Goal: Information Seeking & Learning: Understand process/instructions

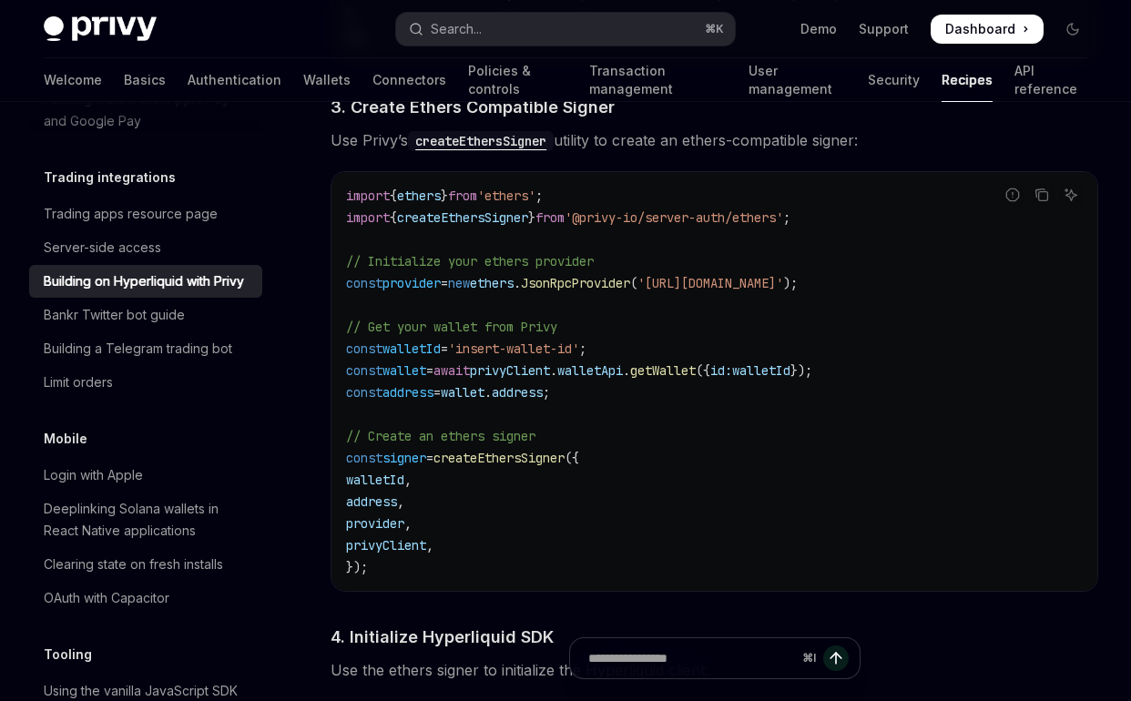
scroll to position [1352, 0]
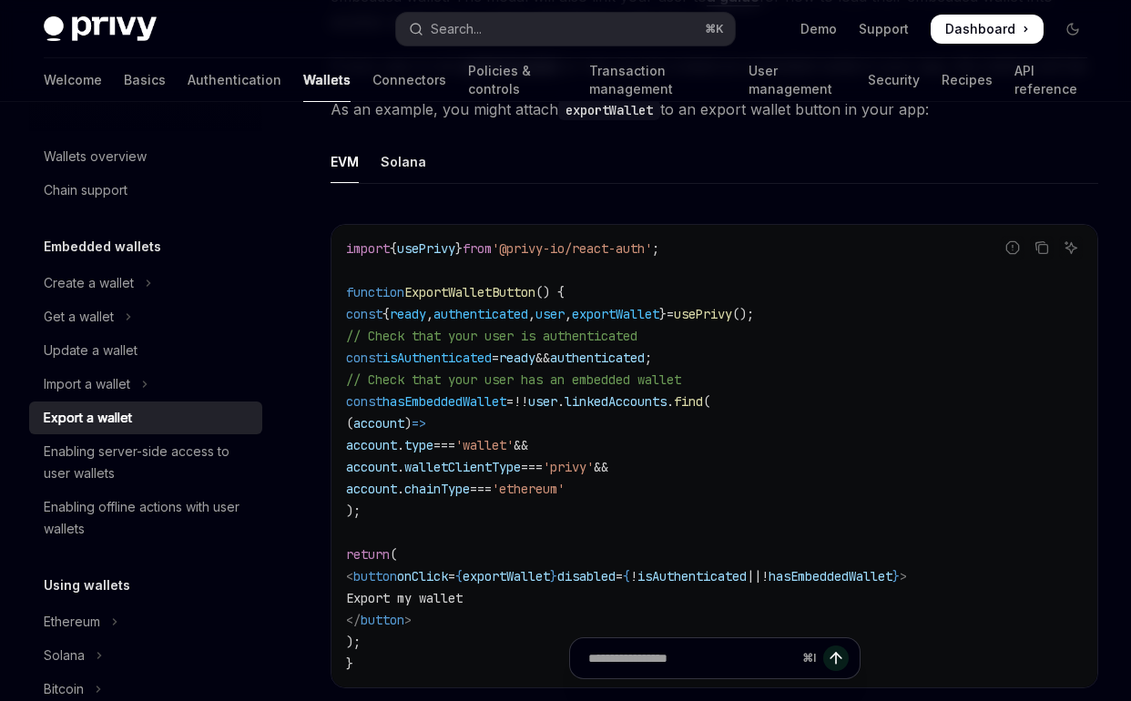
scroll to position [981, 0]
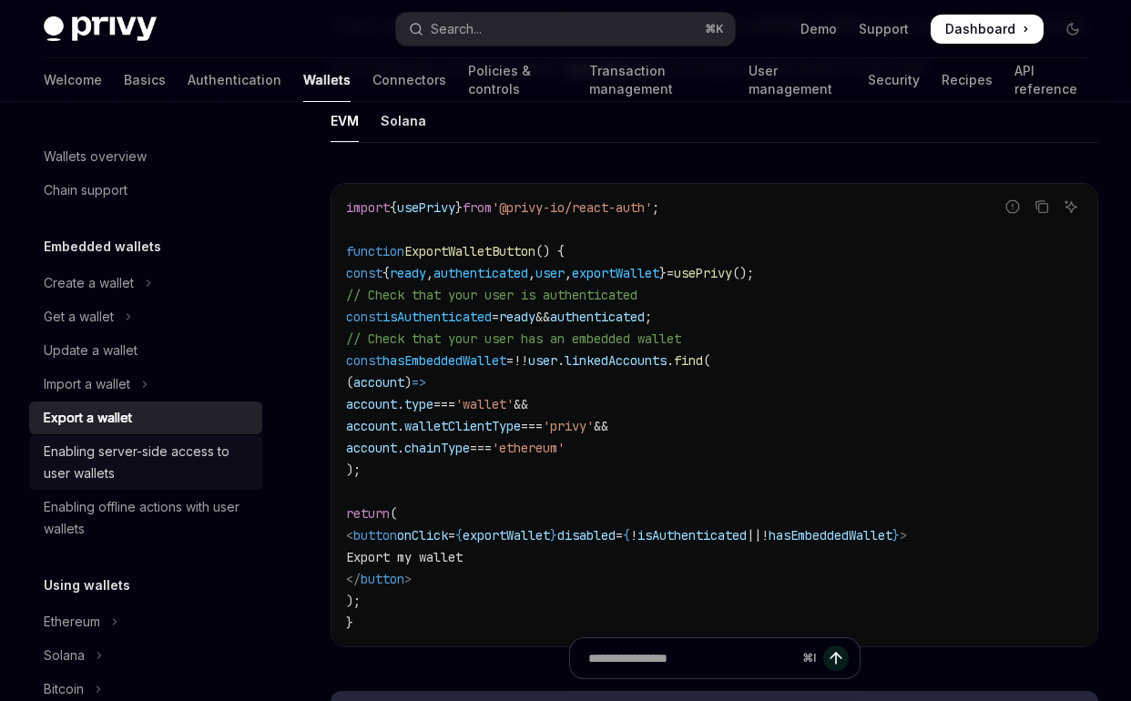
click at [186, 455] on div "Enabling server-side access to user wallets" at bounding box center [148, 463] width 208 height 44
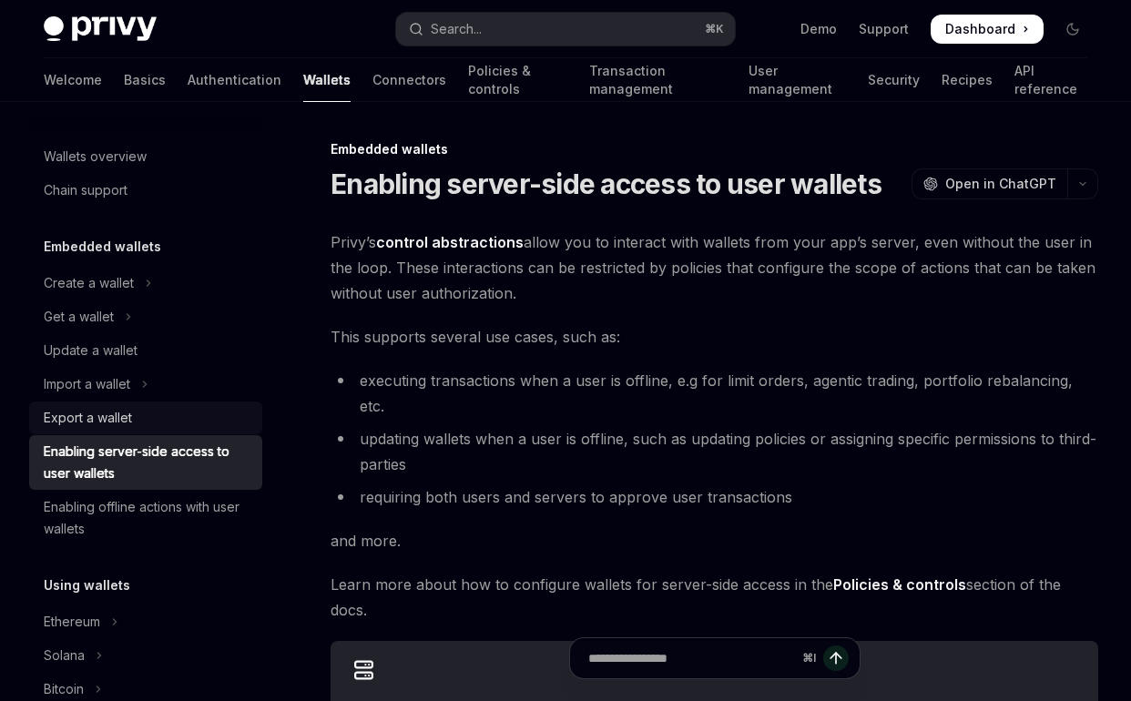
click at [132, 422] on div "Export a wallet" at bounding box center [148, 418] width 208 height 22
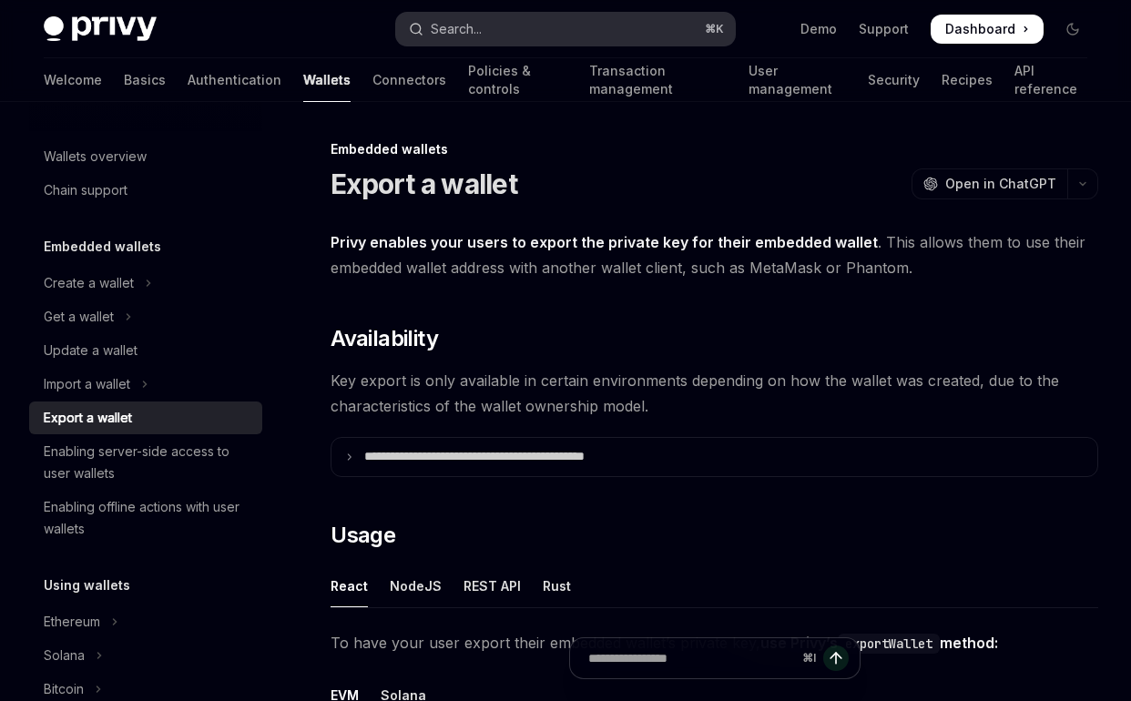
type textarea "*"
